Goal: Submit feedback/report problem

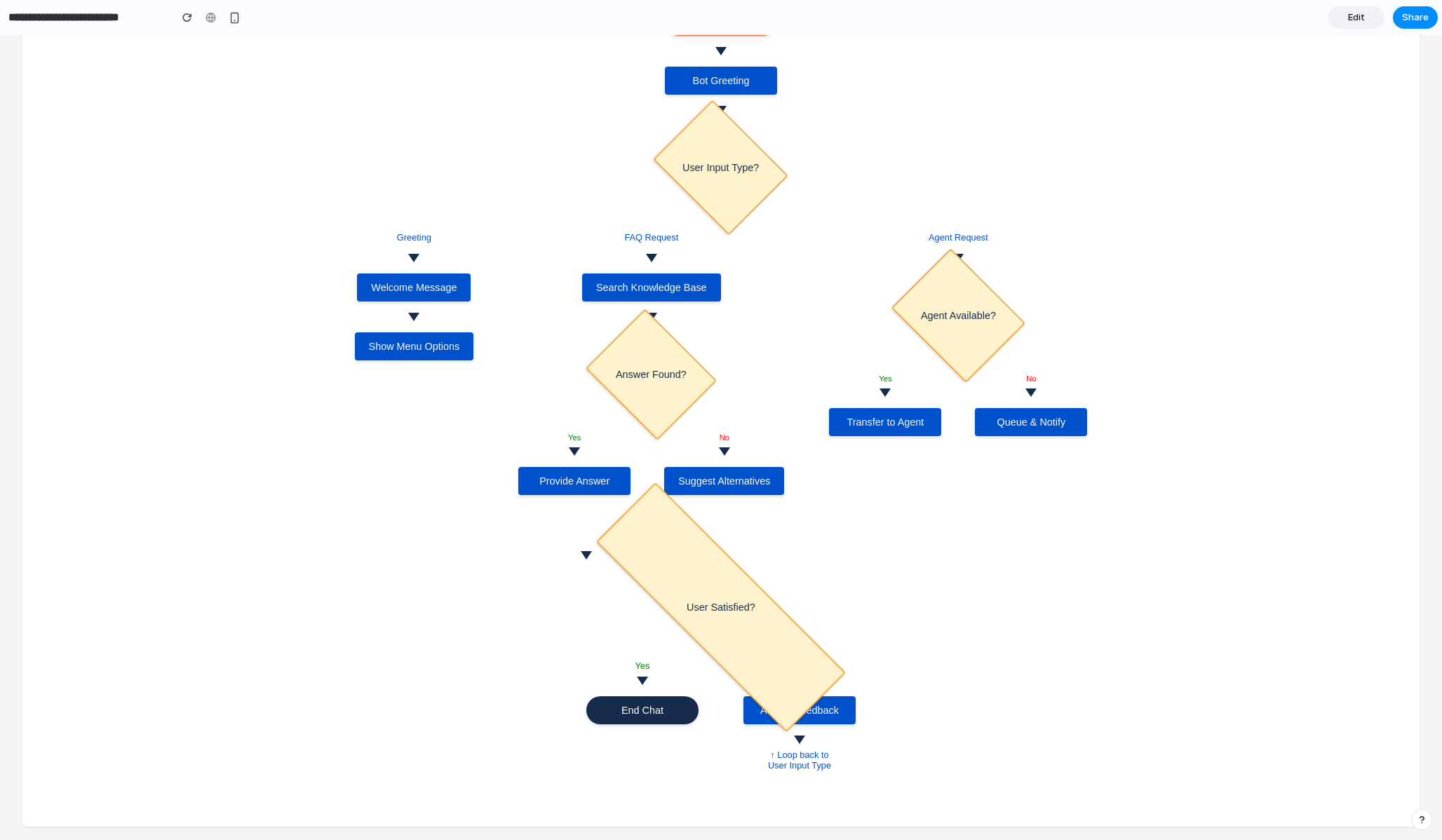
scroll to position [223, 0]
